Goal: Navigation & Orientation: Find specific page/section

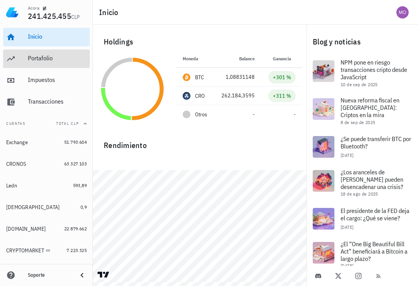
click at [54, 58] on div "Portafolio" at bounding box center [57, 58] width 59 height 7
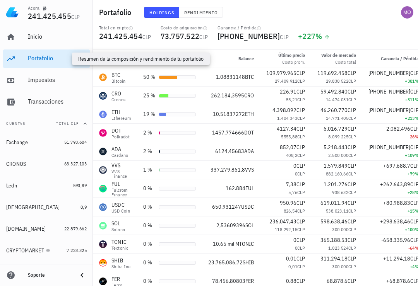
click at [202, 9] on button "Rendimiento" at bounding box center [201, 12] width 44 height 11
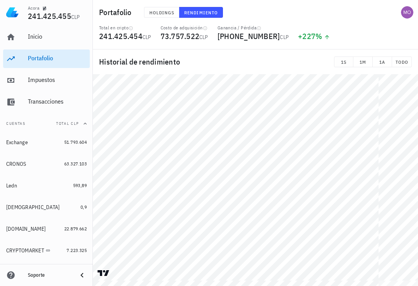
click at [404, 60] on span "TODO" at bounding box center [401, 62] width 13 height 6
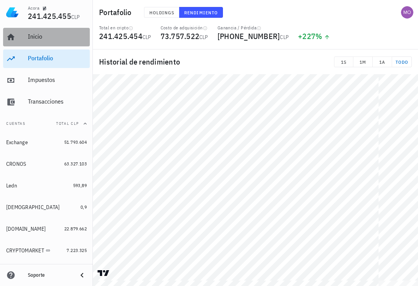
click at [48, 38] on div "Inicio" at bounding box center [57, 36] width 59 height 7
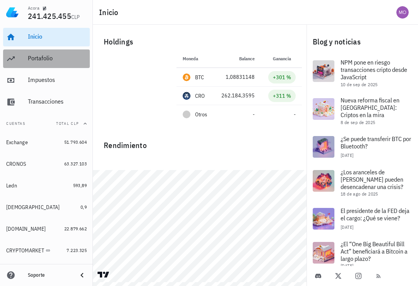
click at [60, 62] on div "Portafolio" at bounding box center [57, 58] width 59 height 7
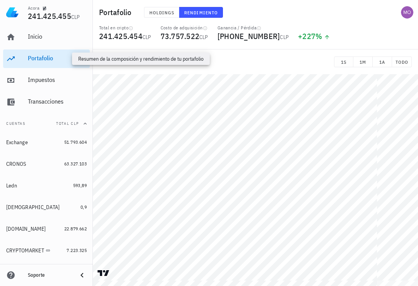
click at [167, 16] on button "Holdings" at bounding box center [162, 12] width 36 height 11
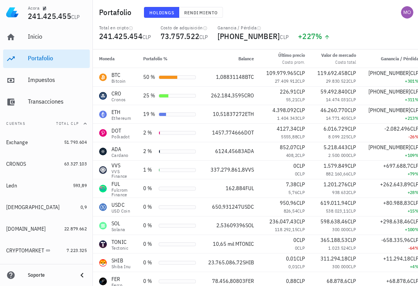
click at [412, 10] on div "avatar" at bounding box center [407, 12] width 12 height 12
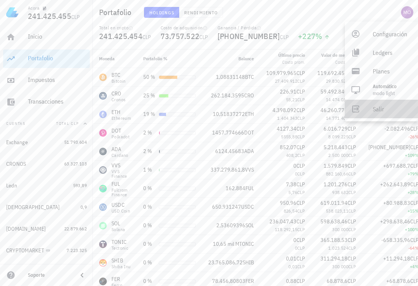
click at [370, 111] on link "Salir" at bounding box center [381, 109] width 73 height 19
